Goal: Information Seeking & Learning: Find specific fact

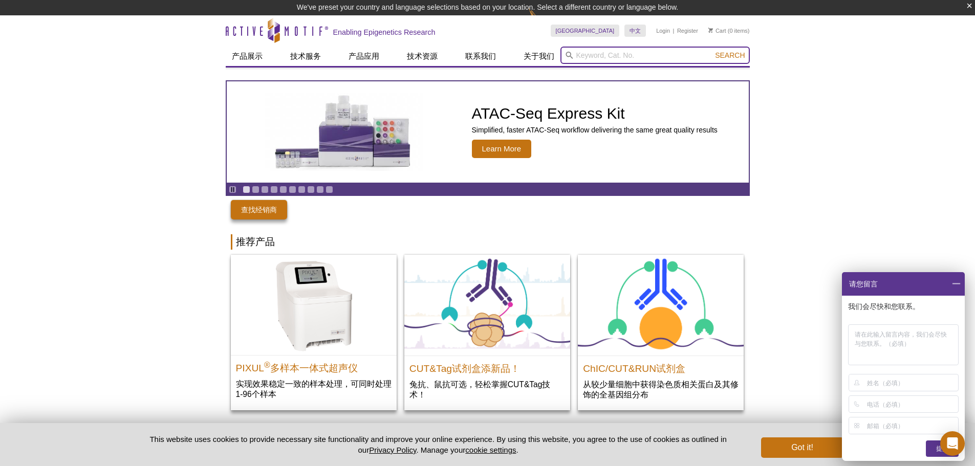
click at [686, 56] on input "search" at bounding box center [654, 55] width 189 height 17
paste input "61067"
type input "61067"
click at [712, 51] on button "Search" at bounding box center [730, 55] width 36 height 9
